Goal: Information Seeking & Learning: Learn about a topic

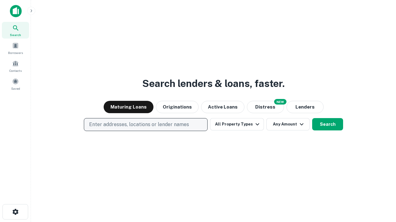
click at [145, 125] on p "Enter addresses, locations or lender names" at bounding box center [139, 124] width 100 height 7
type input "**********"
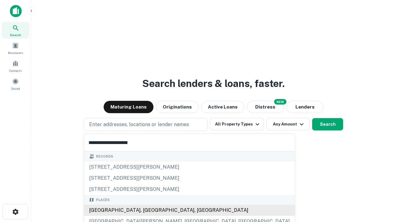
click at [148, 211] on div "[GEOGRAPHIC_DATA], [GEOGRAPHIC_DATA], [GEOGRAPHIC_DATA]" at bounding box center [189, 210] width 210 height 11
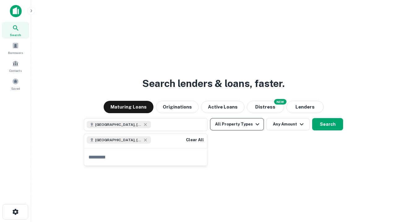
click at [237, 125] on button "All Property Types" at bounding box center [237, 124] width 54 height 12
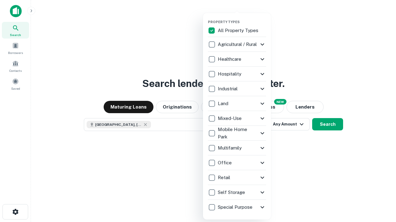
click at [242, 18] on button "button" at bounding box center [242, 18] width 68 height 0
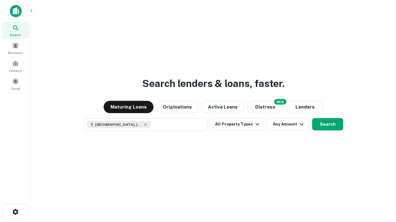
scroll to position [10, 0]
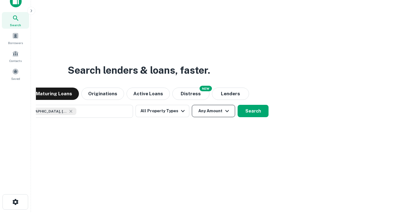
click at [192, 105] on button "Any Amount" at bounding box center [213, 111] width 43 height 12
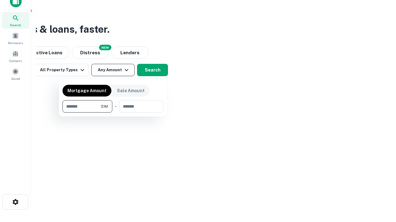
type input "*******"
click at [113, 113] on button "button" at bounding box center [112, 113] width 101 height 0
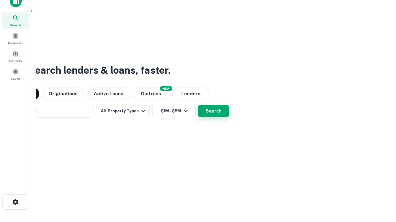
click at [198, 105] on button "Search" at bounding box center [213, 111] width 31 height 12
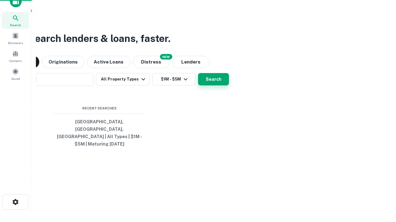
scroll to position [20, 175]
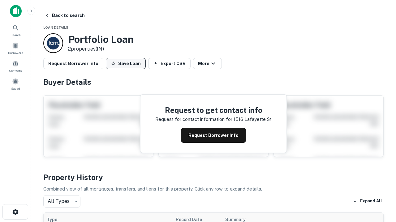
click at [125, 64] on button "Save Loan" at bounding box center [126, 63] width 40 height 11
click at [127, 64] on button "Loan Saved" at bounding box center [127, 63] width 43 height 11
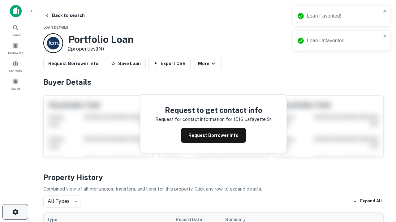
click at [15, 212] on icon "button" at bounding box center [15, 212] width 7 height 7
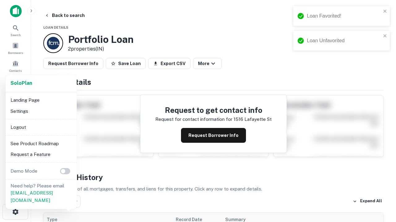
click at [41, 127] on li "Logout" at bounding box center [41, 127] width 66 height 11
